Goal: Task Accomplishment & Management: Complete application form

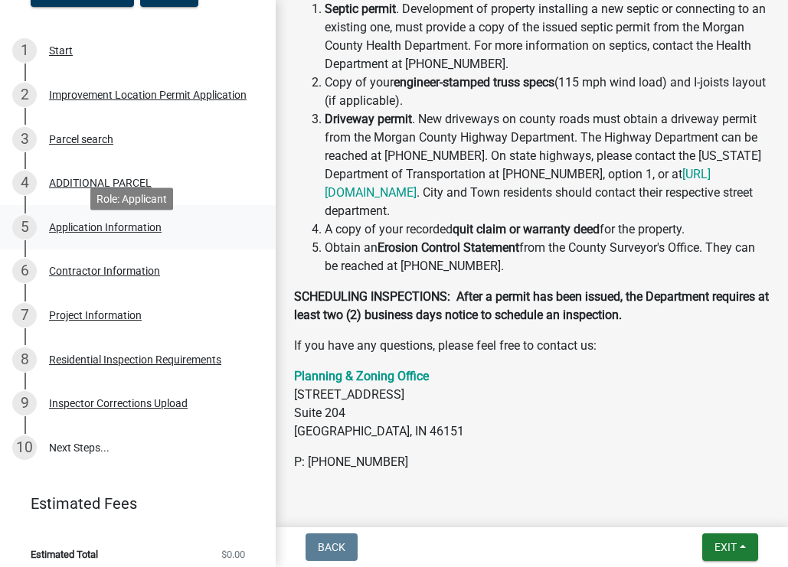
scroll to position [246, 0]
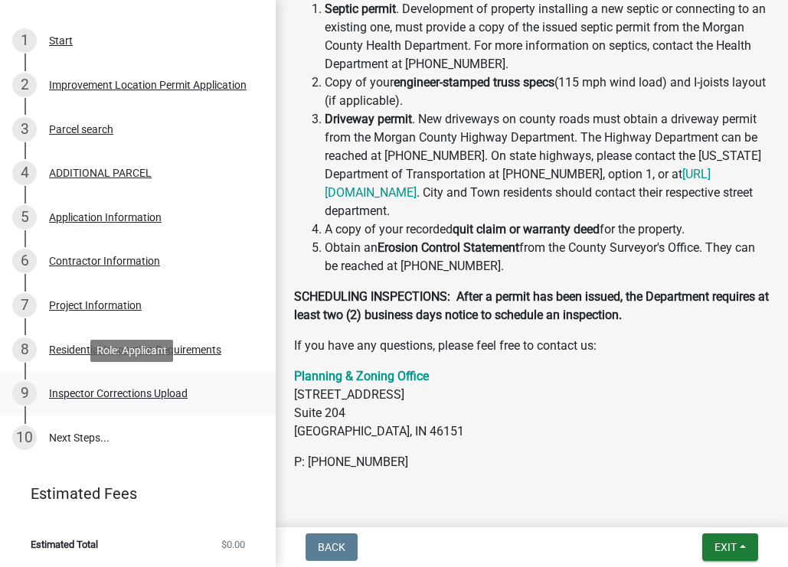
click at [113, 396] on div "Inspector Corrections Upload" at bounding box center [118, 393] width 139 height 11
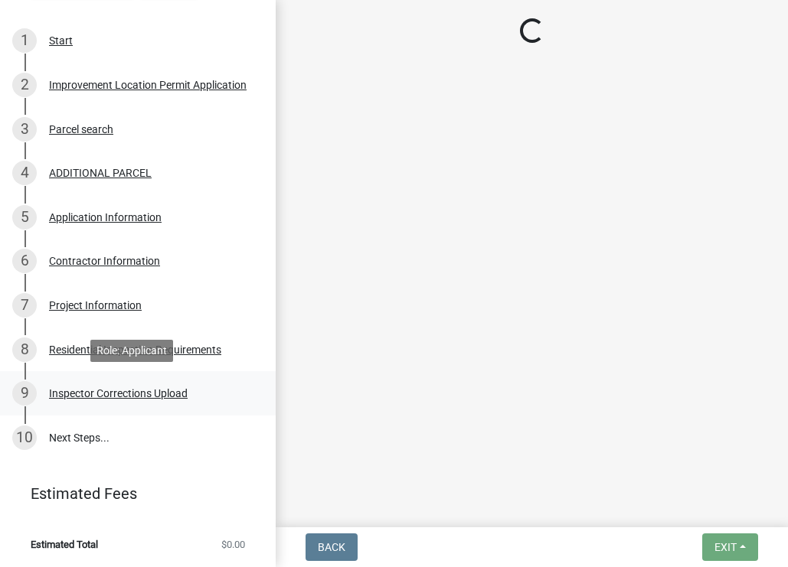
scroll to position [0, 0]
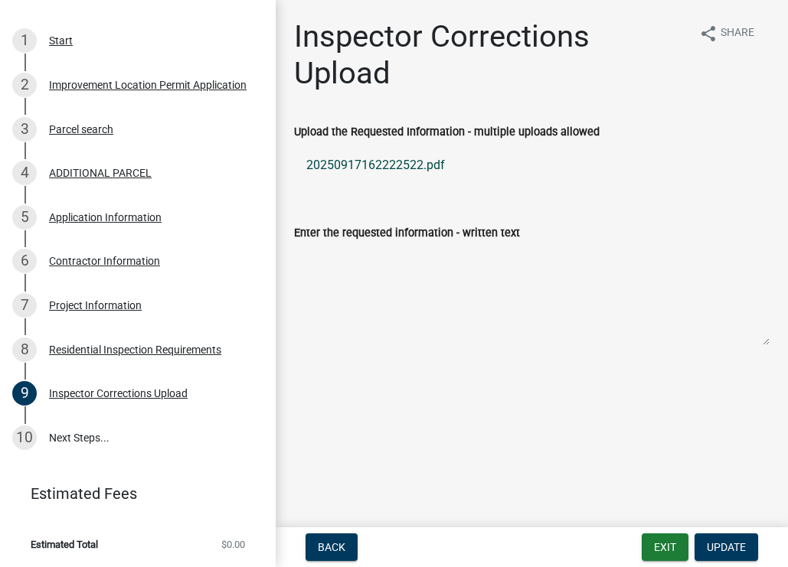
click at [381, 164] on link "20250917162222522.pdf" at bounding box center [531, 165] width 475 height 37
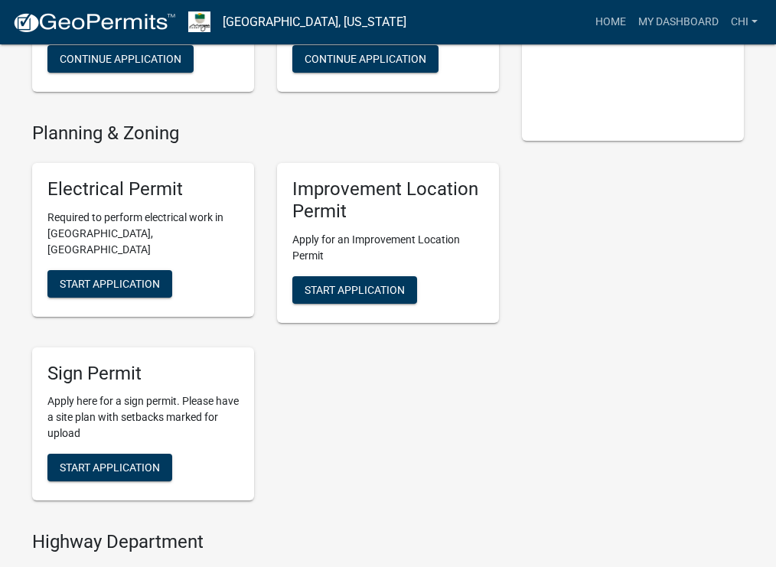
scroll to position [280, 0]
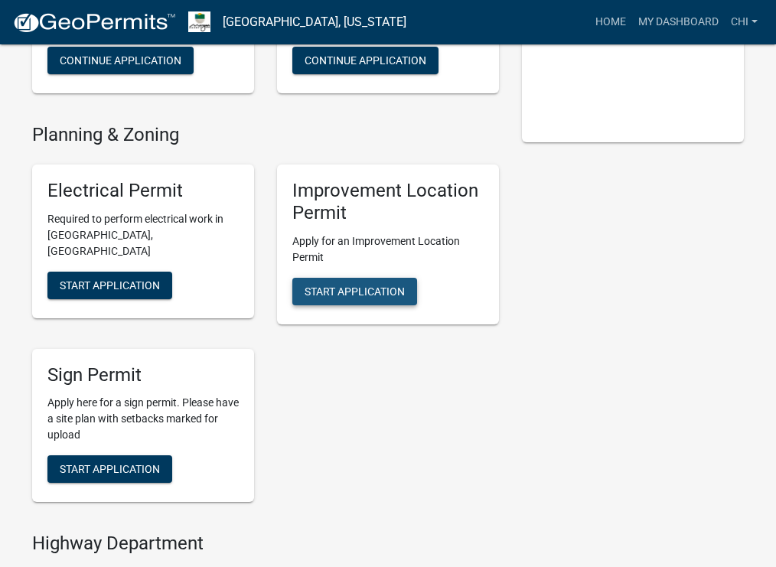
click at [349, 297] on span "Start Application" at bounding box center [355, 291] width 100 height 12
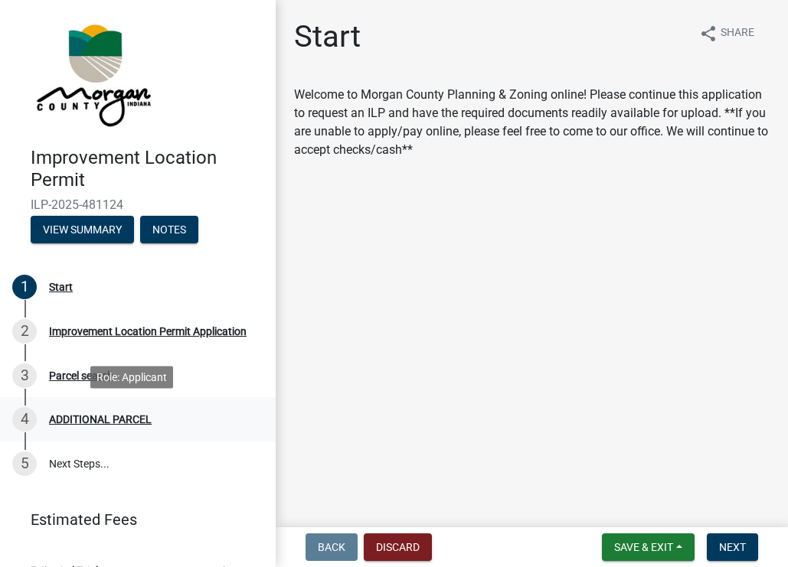
click at [91, 420] on div "ADDITIONAL PARCEL" at bounding box center [100, 419] width 103 height 11
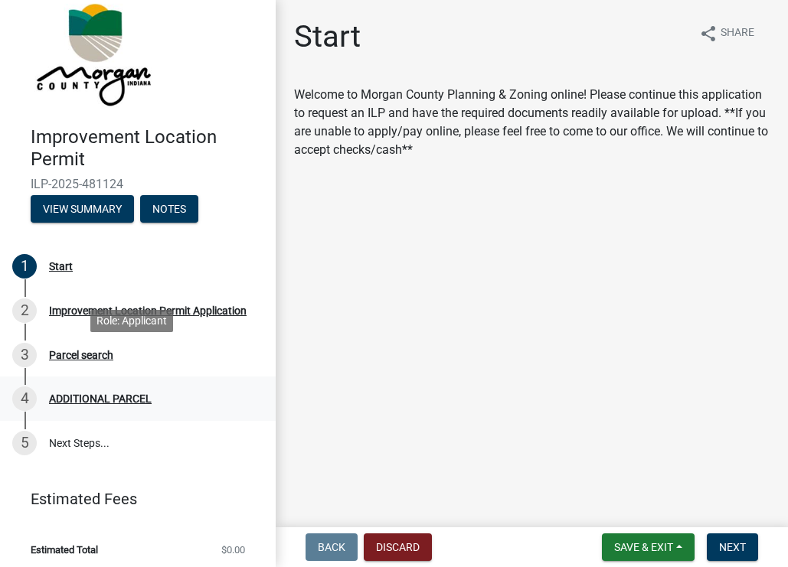
scroll to position [26, 0]
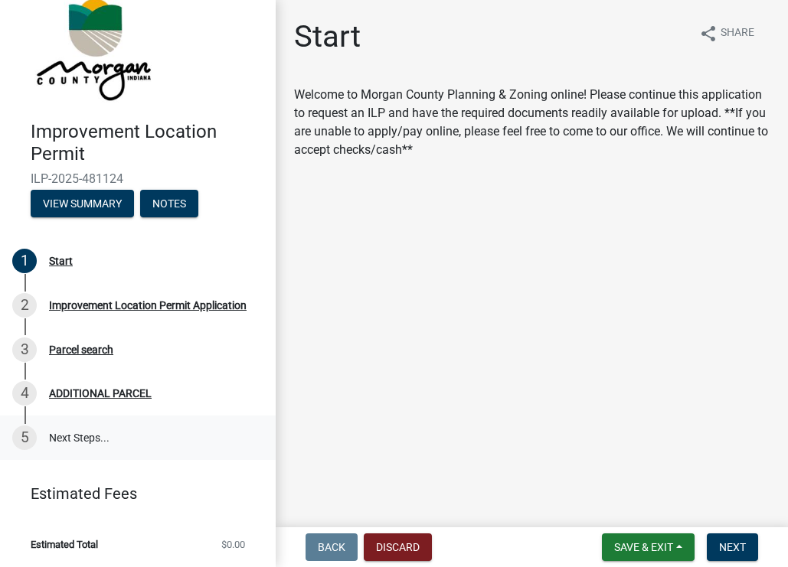
click at [89, 432] on link "5 Next Steps..." at bounding box center [138, 438] width 276 height 44
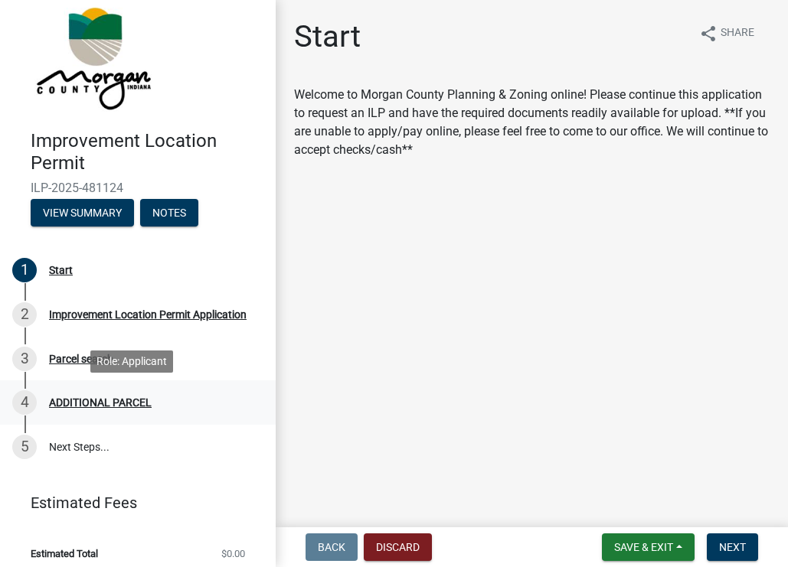
scroll to position [0, 0]
